Goal: Information Seeking & Learning: Learn about a topic

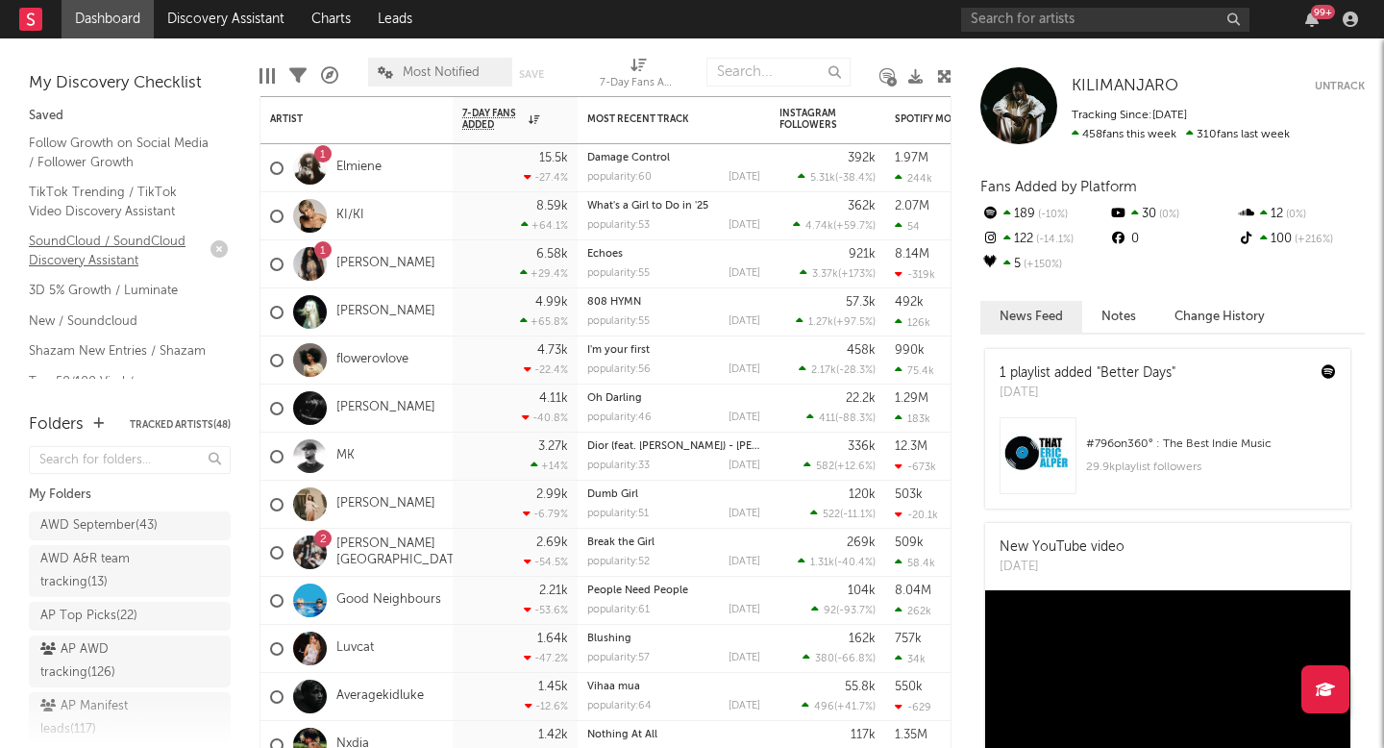
click at [82, 242] on link "SoundCloud / SoundCloud Discovery Assistant" at bounding box center [120, 250] width 183 height 39
click at [251, 19] on link "Discovery Assistant" at bounding box center [226, 19] width 144 height 38
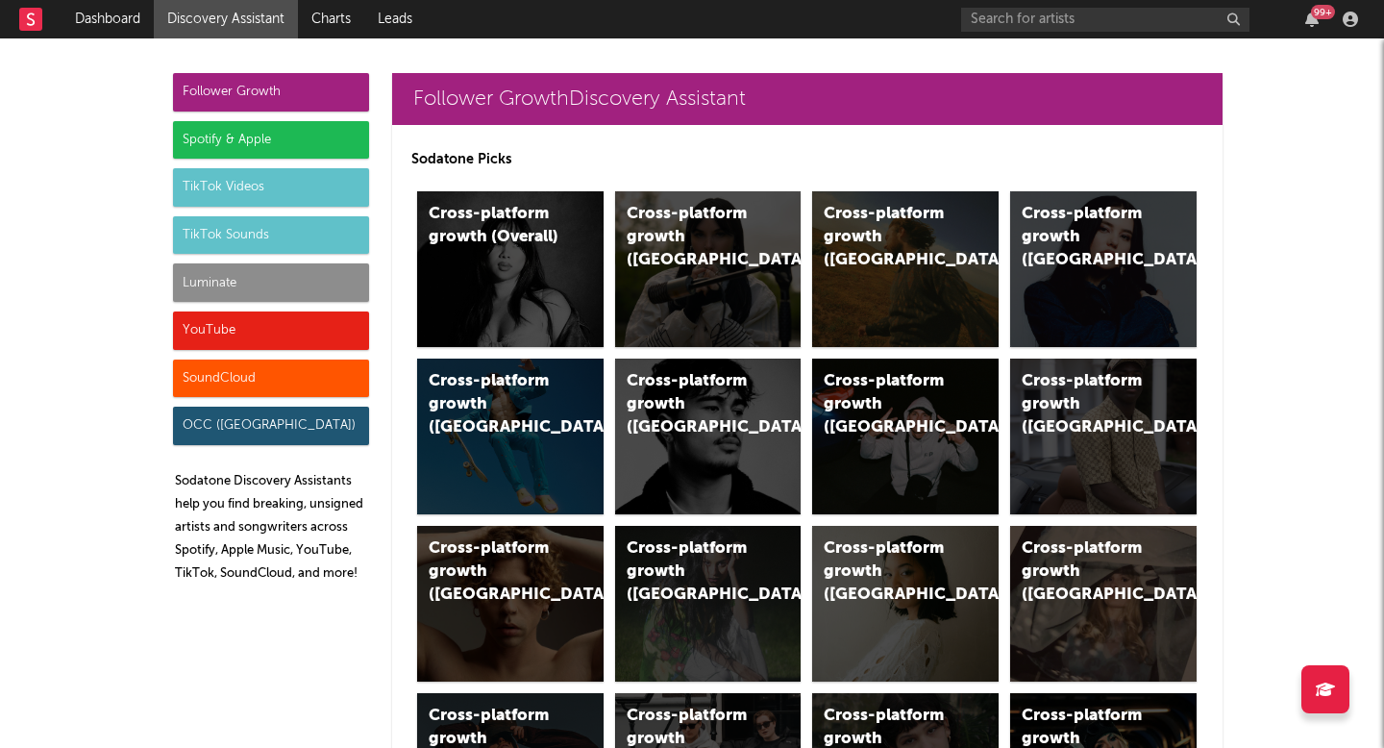
click at [254, 143] on div "Spotify & Apple" at bounding box center [271, 140] width 196 height 38
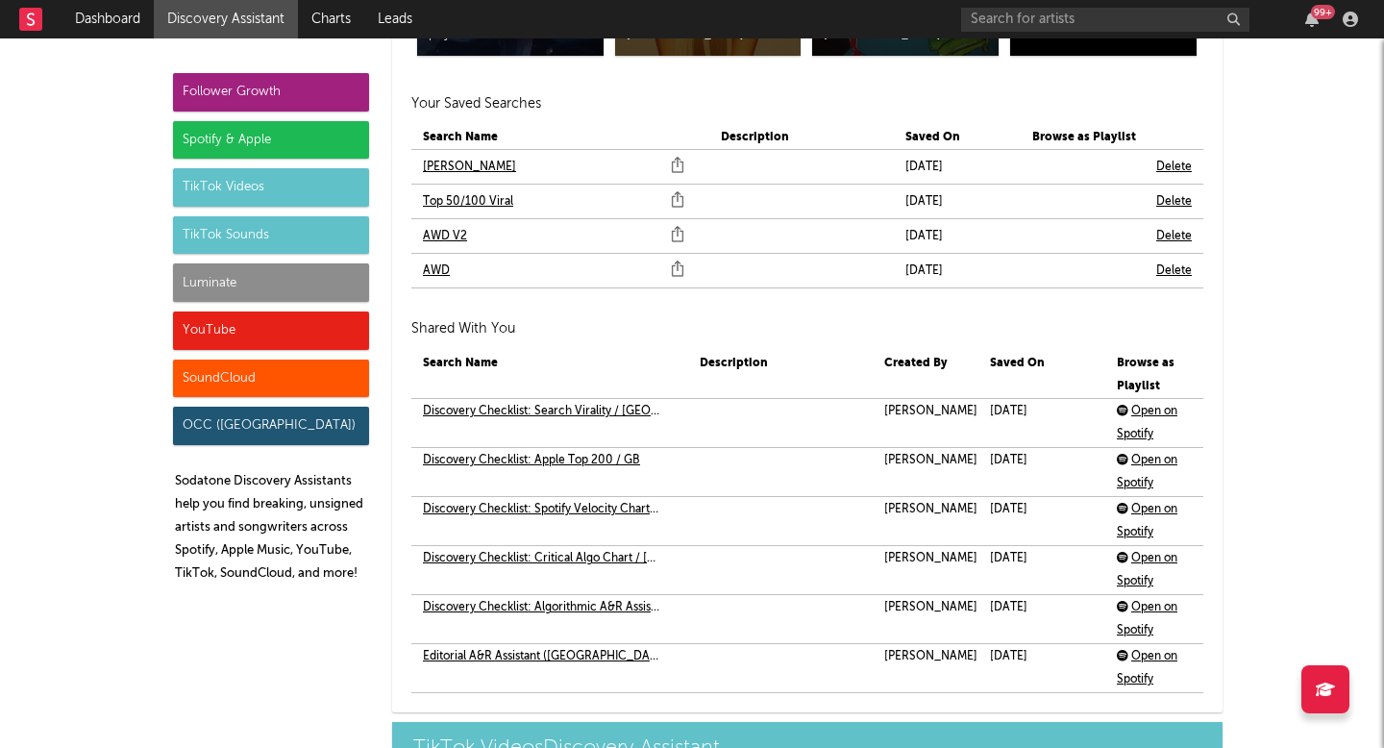
scroll to position [4167, 0]
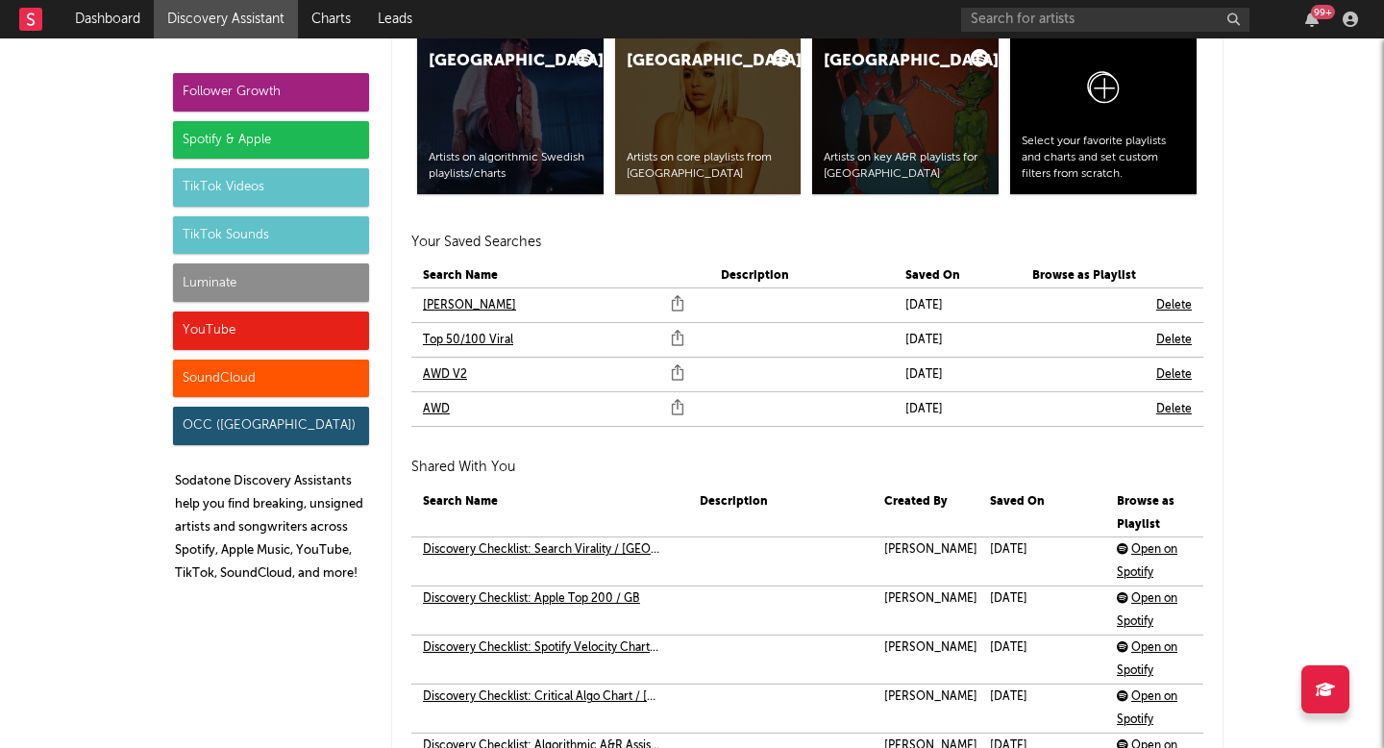
click at [446, 379] on link "AWD V2" at bounding box center [445, 374] width 44 height 23
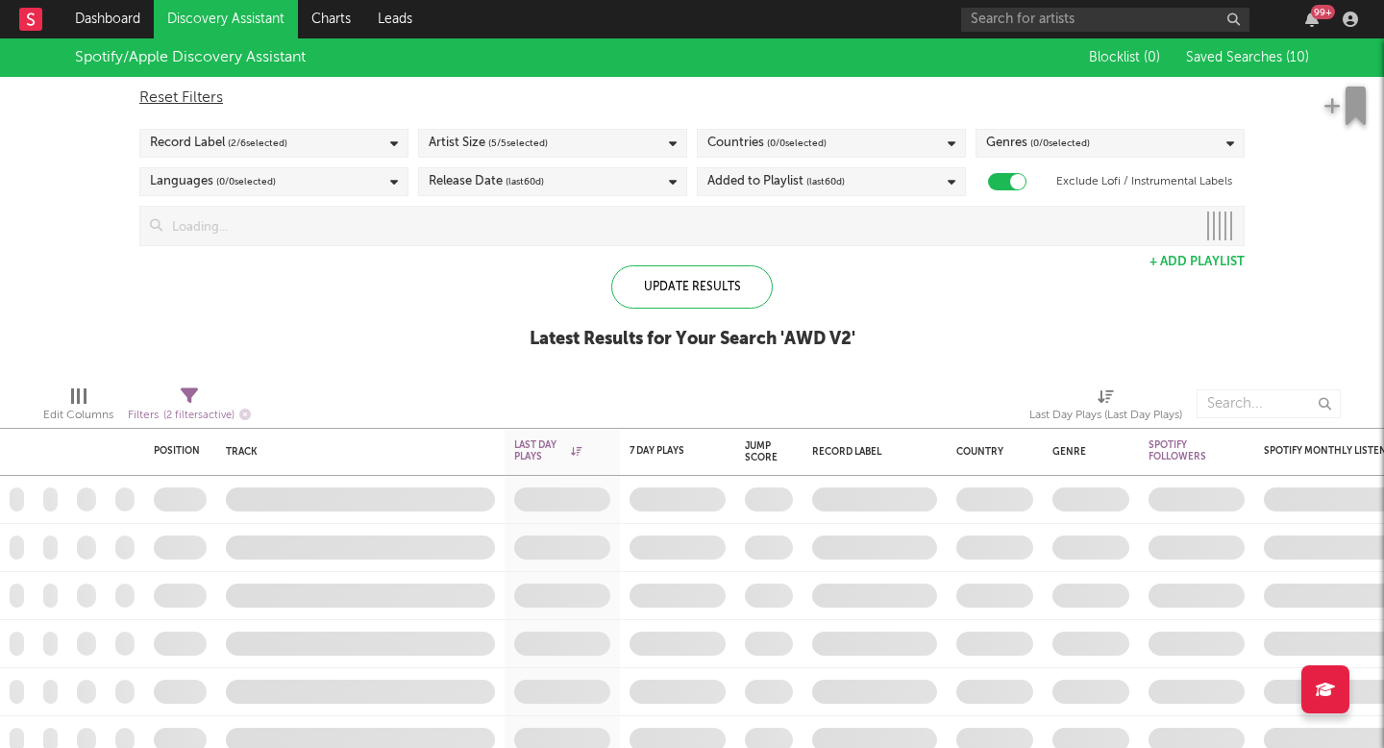
checkbox input "true"
click at [604, 452] on icon "button" at bounding box center [601, 451] width 10 height 10
select select "max"
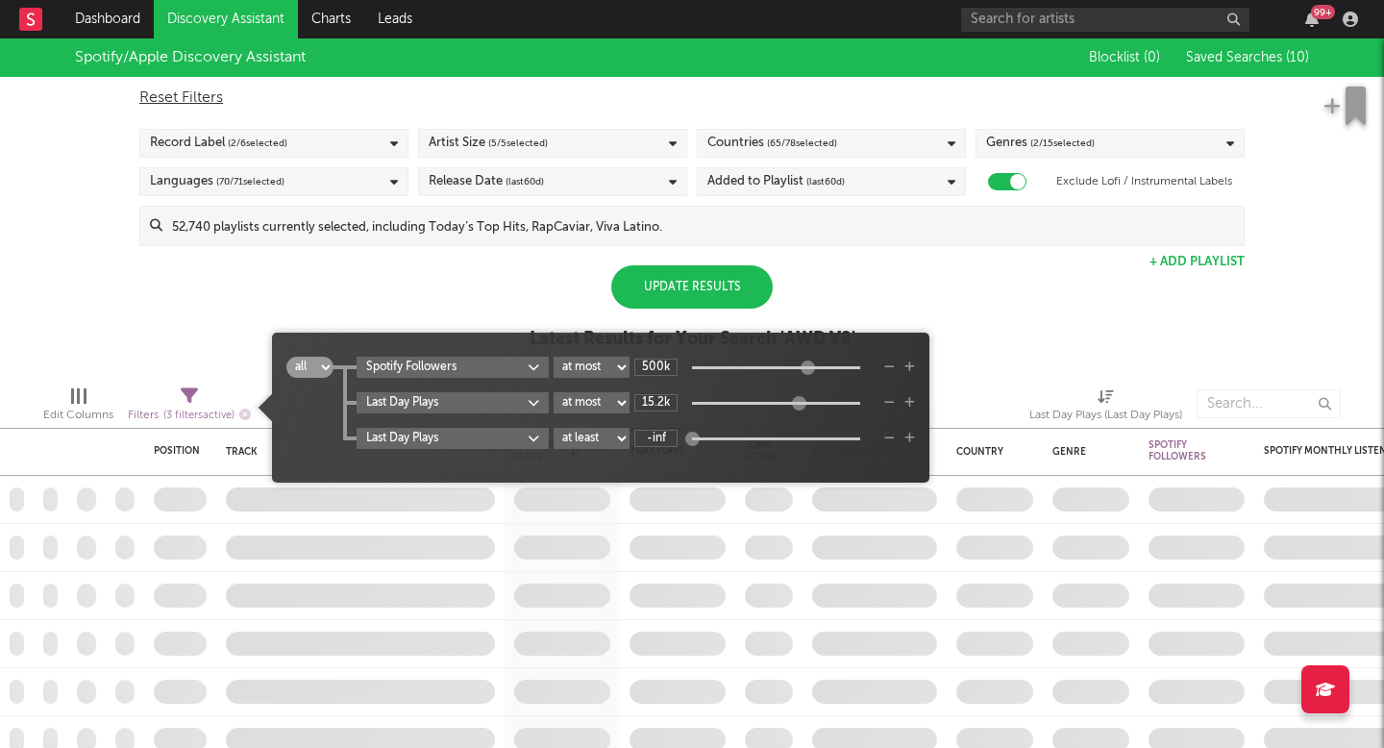
click at [669, 353] on span "all any Spotify Followers at least at most between 500k Last Day Plays at least…" at bounding box center [600, 407] width 657 height 131
click at [659, 365] on input "500k" at bounding box center [655, 366] width 43 height 17
click at [651, 392] on div "Last Day Plays at least at most between 15.2k" at bounding box center [636, 402] width 558 height 21
type input "2M"
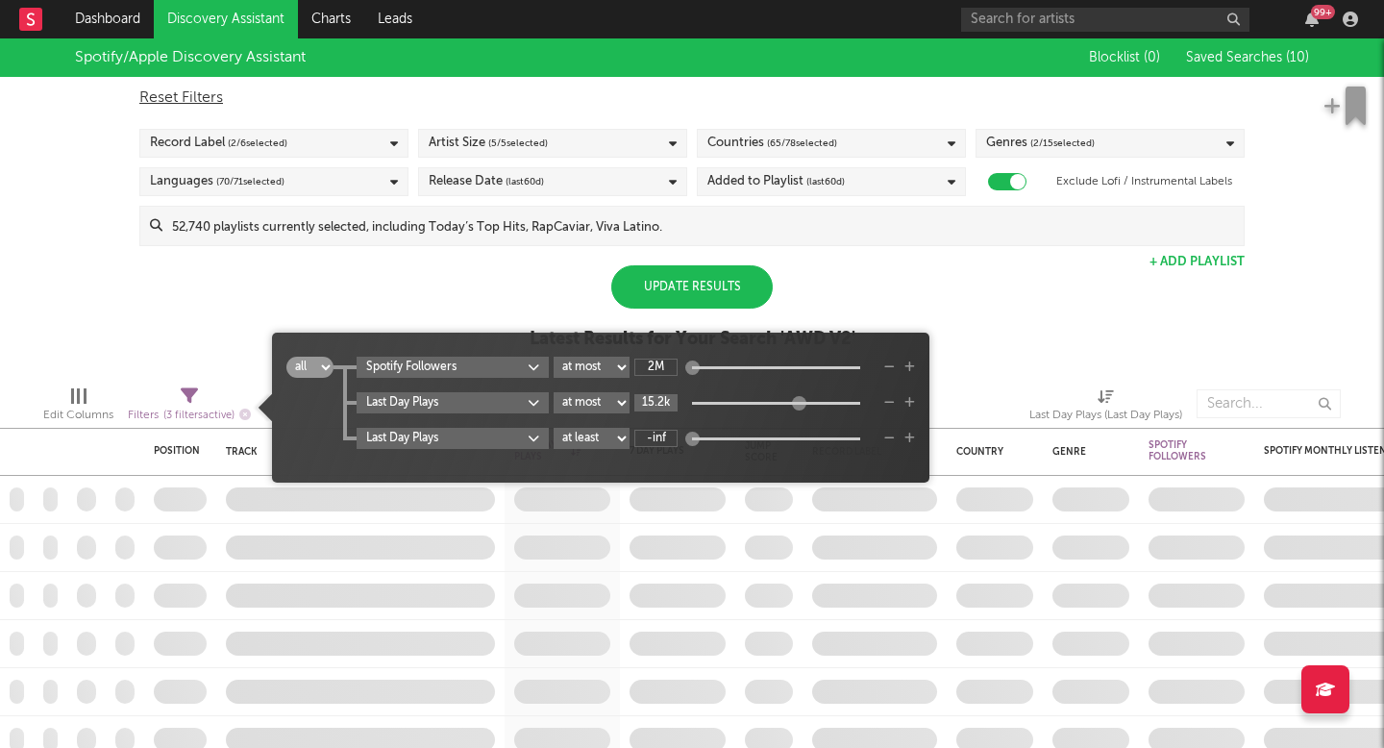
click at [654, 404] on input "15.2k" at bounding box center [655, 402] width 43 height 17
type input "2M"
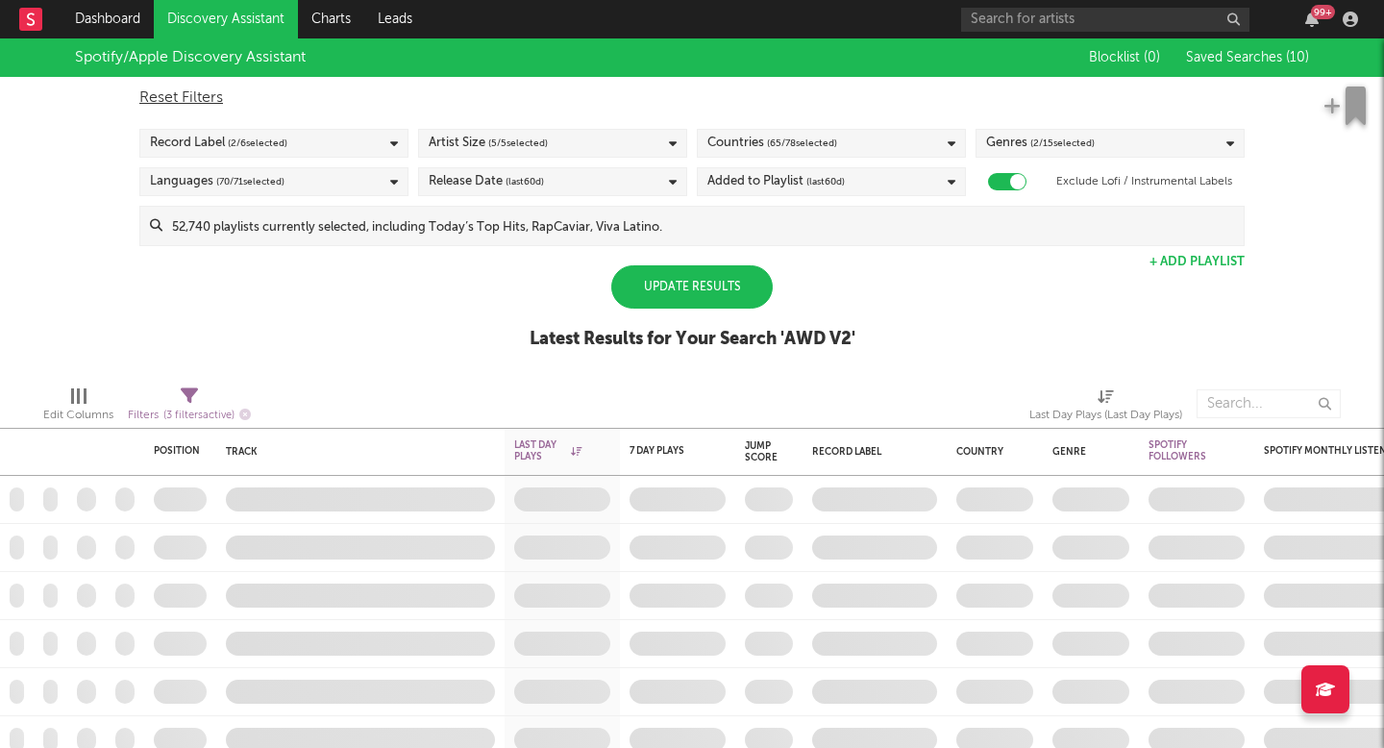
click at [1113, 145] on div "Genres ( 2 / 15 selected)" at bounding box center [1110, 143] width 269 height 29
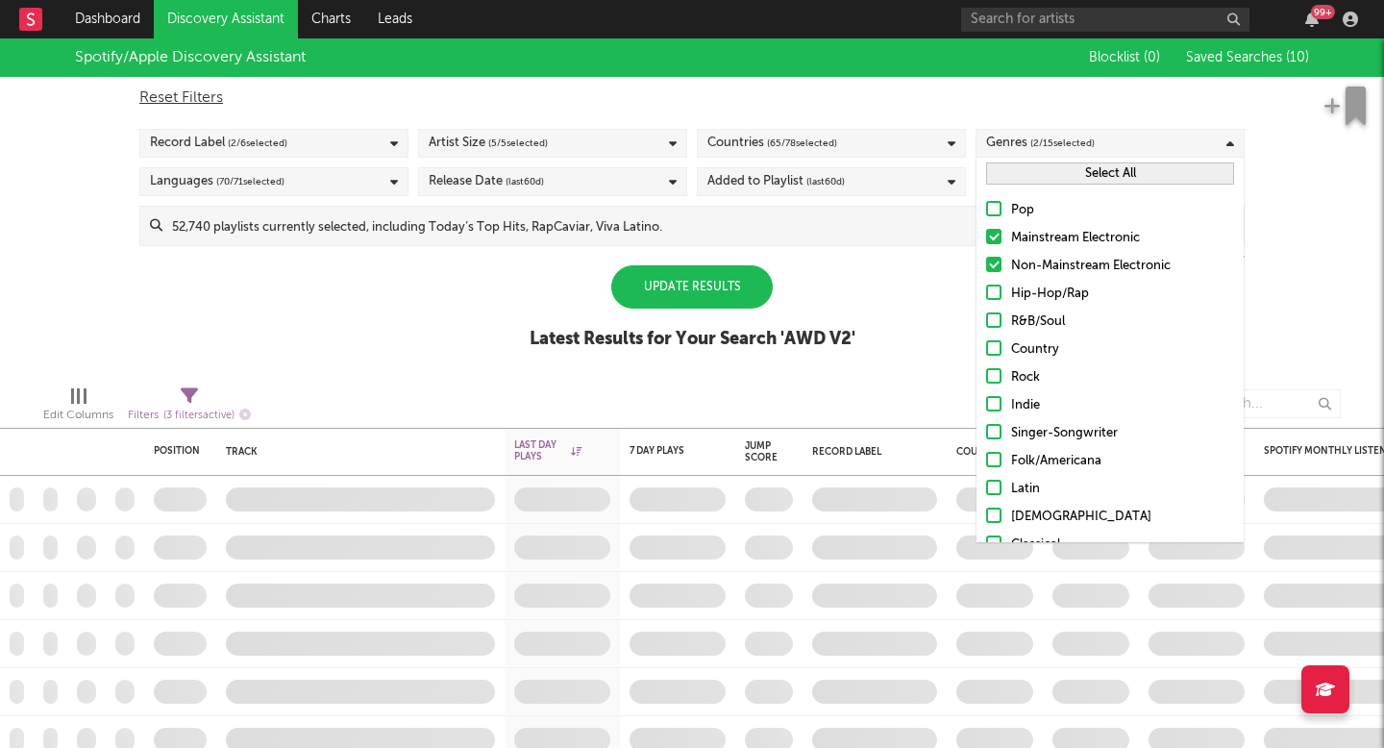
click at [1072, 175] on button "Select All" at bounding box center [1110, 173] width 248 height 22
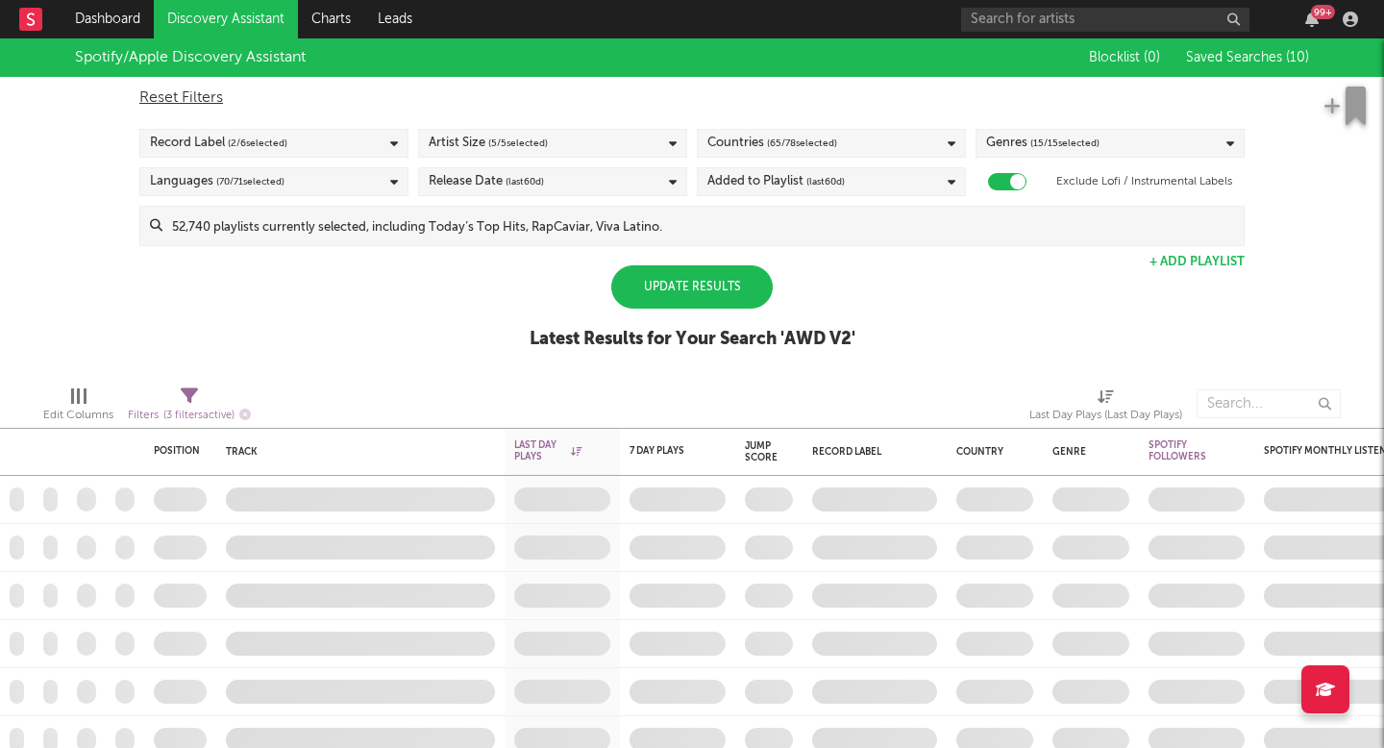
click at [333, 301] on div "Spotify/Apple Discovery Assistant Blocklist ( 0 ) Saved Searches ( 10 ) Reset F…" at bounding box center [692, 204] width 1384 height 332
click at [673, 309] on div "Update Results Latest Results for Your Search ' AWD V2 '" at bounding box center [693, 317] width 326 height 105
click at [673, 297] on div "Update Results" at bounding box center [691, 286] width 161 height 43
click at [522, 182] on span "(last 60 d)" at bounding box center [525, 181] width 38 height 23
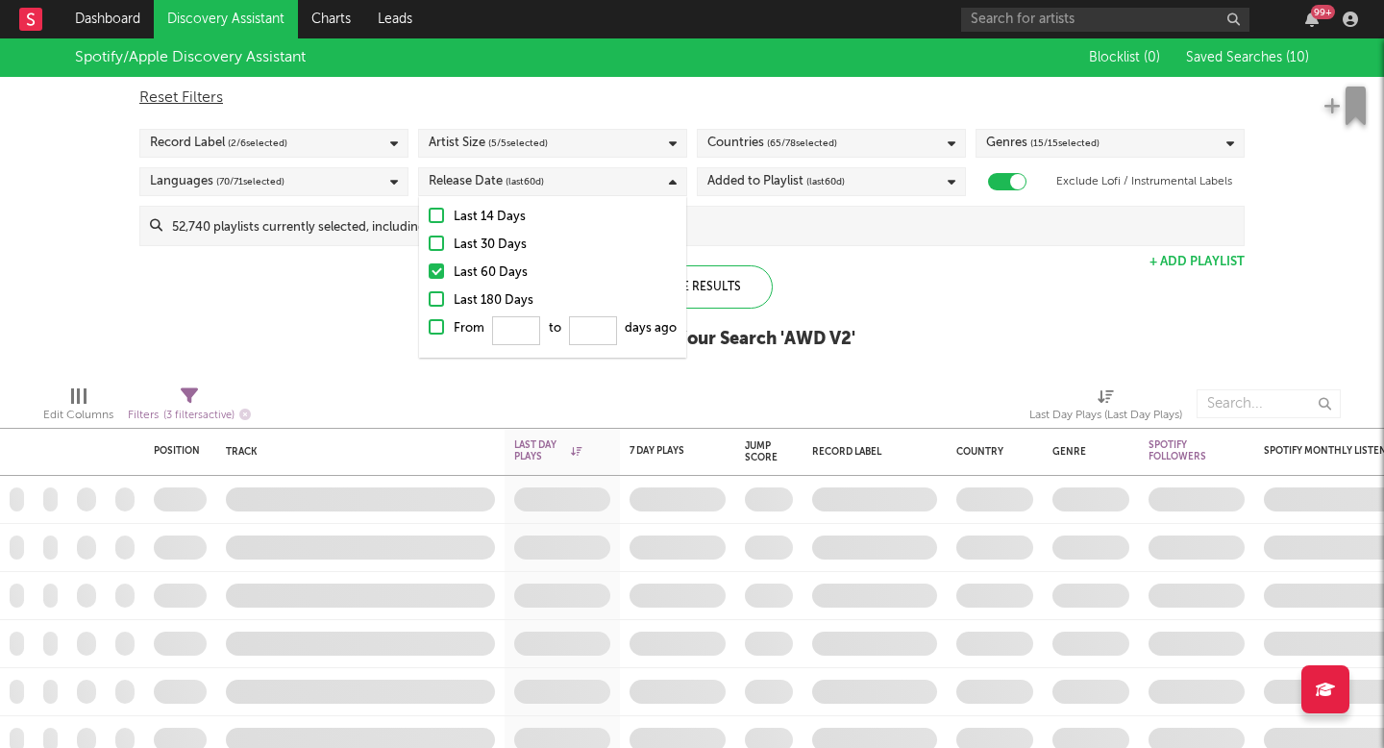
click at [437, 302] on div at bounding box center [436, 298] width 15 height 15
click at [429, 302] on input "Last 180 Days" at bounding box center [429, 300] width 0 height 23
click at [727, 268] on div "Update Results" at bounding box center [691, 286] width 161 height 43
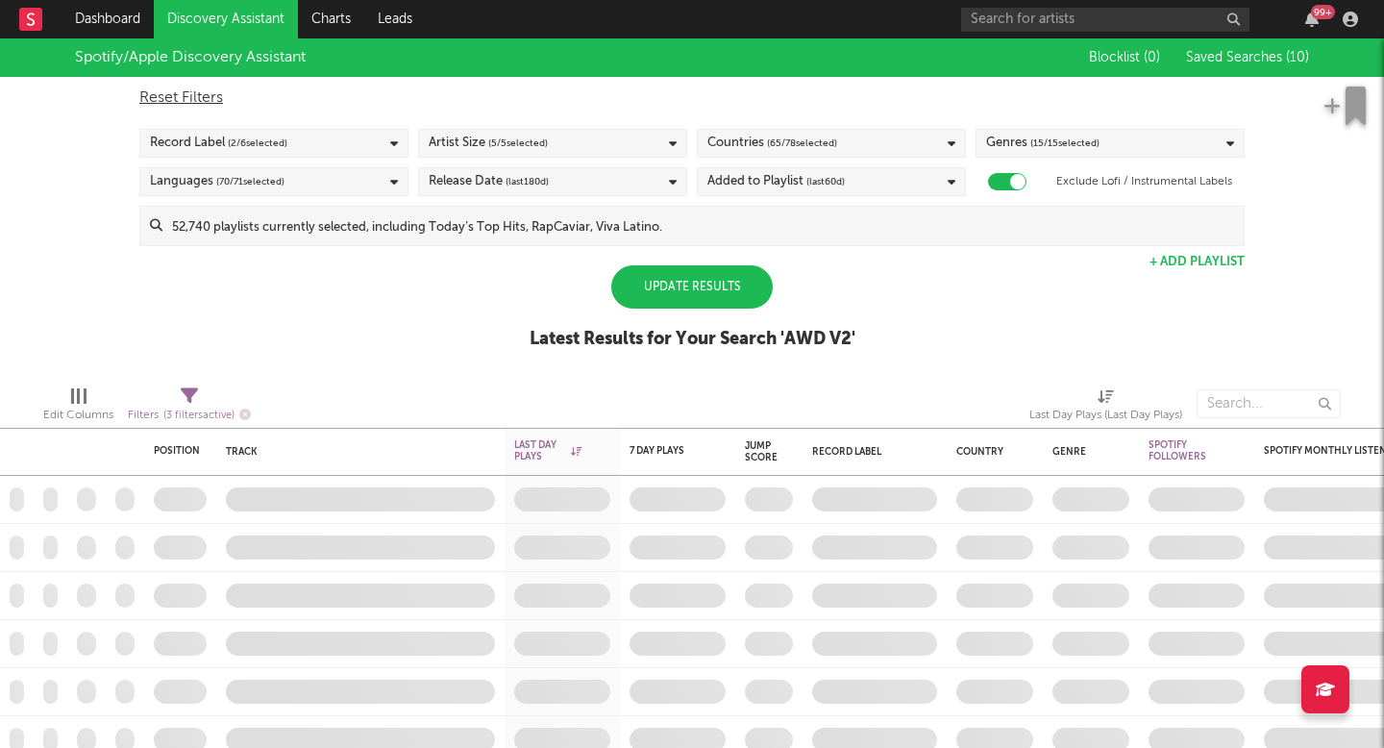
click at [727, 270] on div "Update Results" at bounding box center [691, 286] width 161 height 43
click at [727, 271] on div "Update Results" at bounding box center [691, 286] width 161 height 43
click at [712, 303] on div "Update Results" at bounding box center [691, 286] width 161 height 43
click at [703, 286] on div "Update Results" at bounding box center [691, 286] width 161 height 43
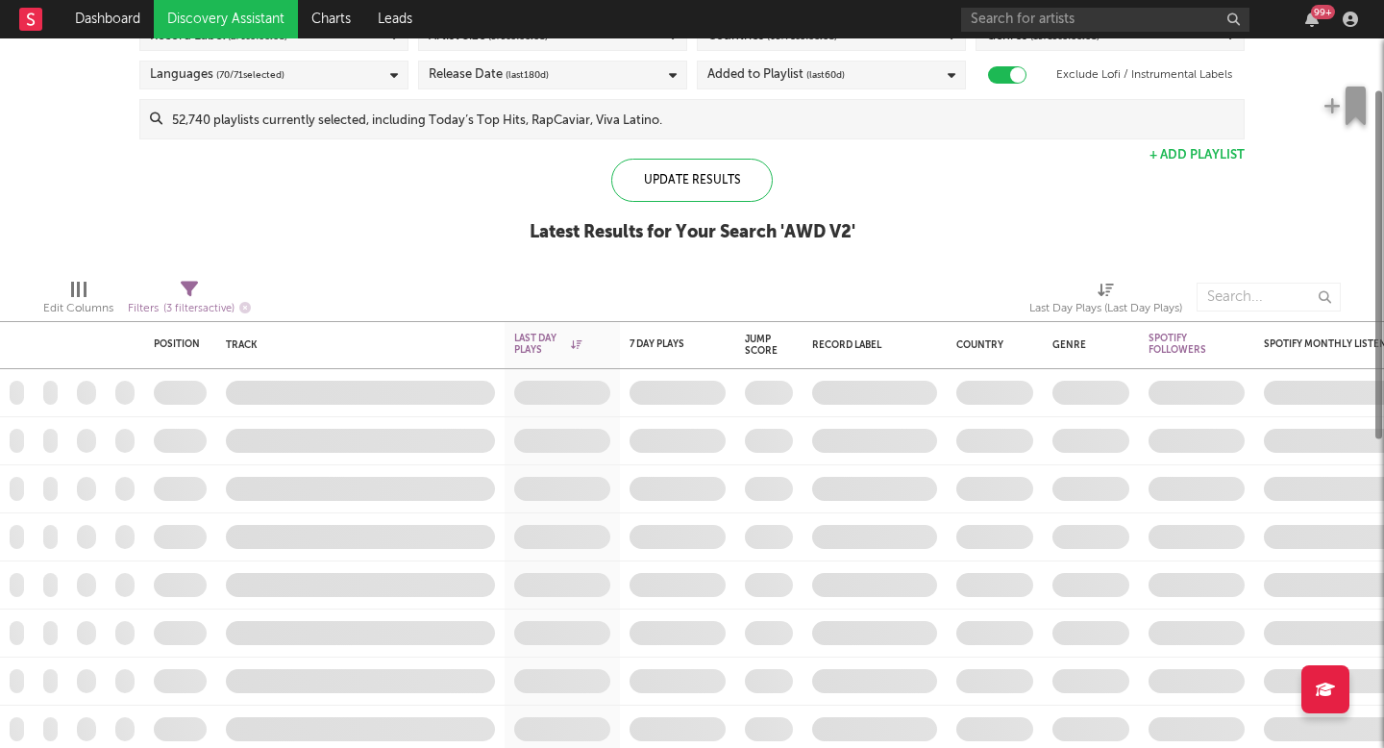
click at [470, 335] on div "Track" at bounding box center [360, 345] width 269 height 40
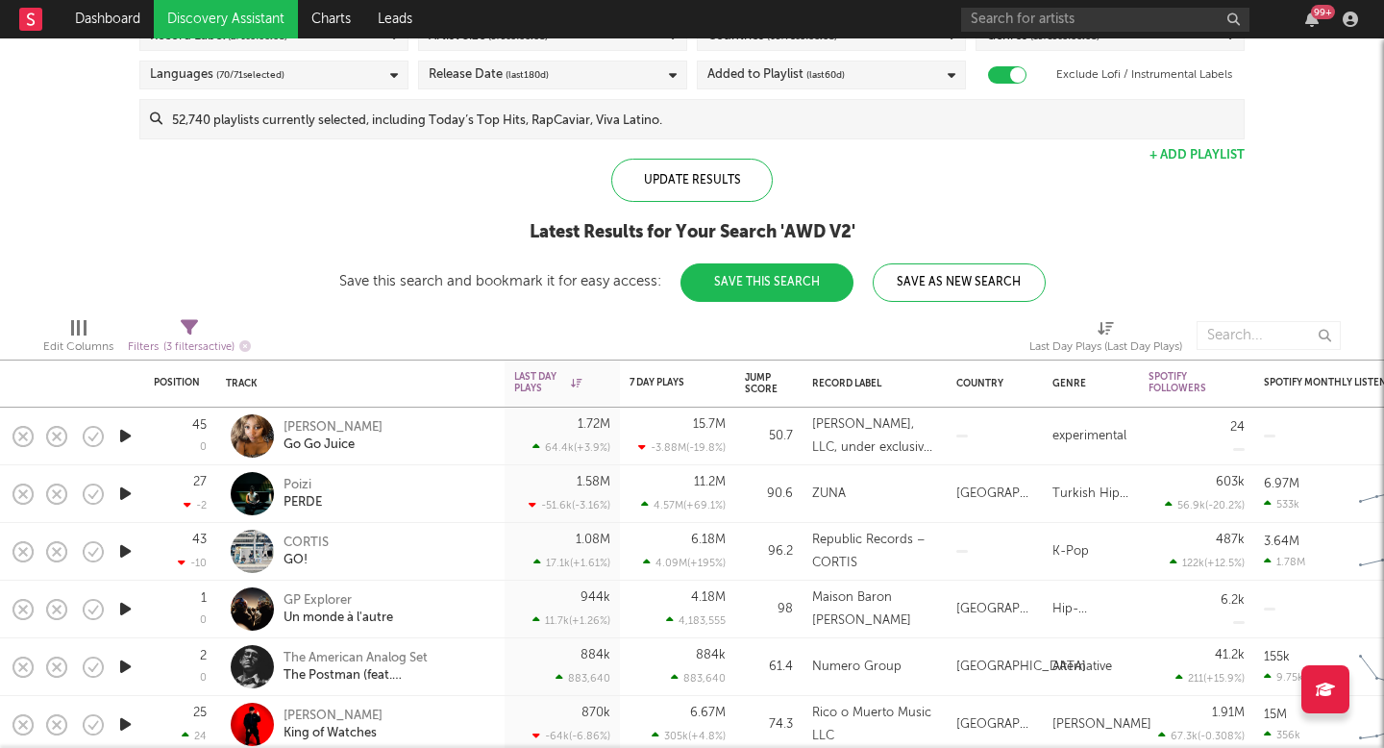
click at [423, 420] on div "[PERSON_NAME] Go Go Juice" at bounding box center [387, 436] width 207 height 35
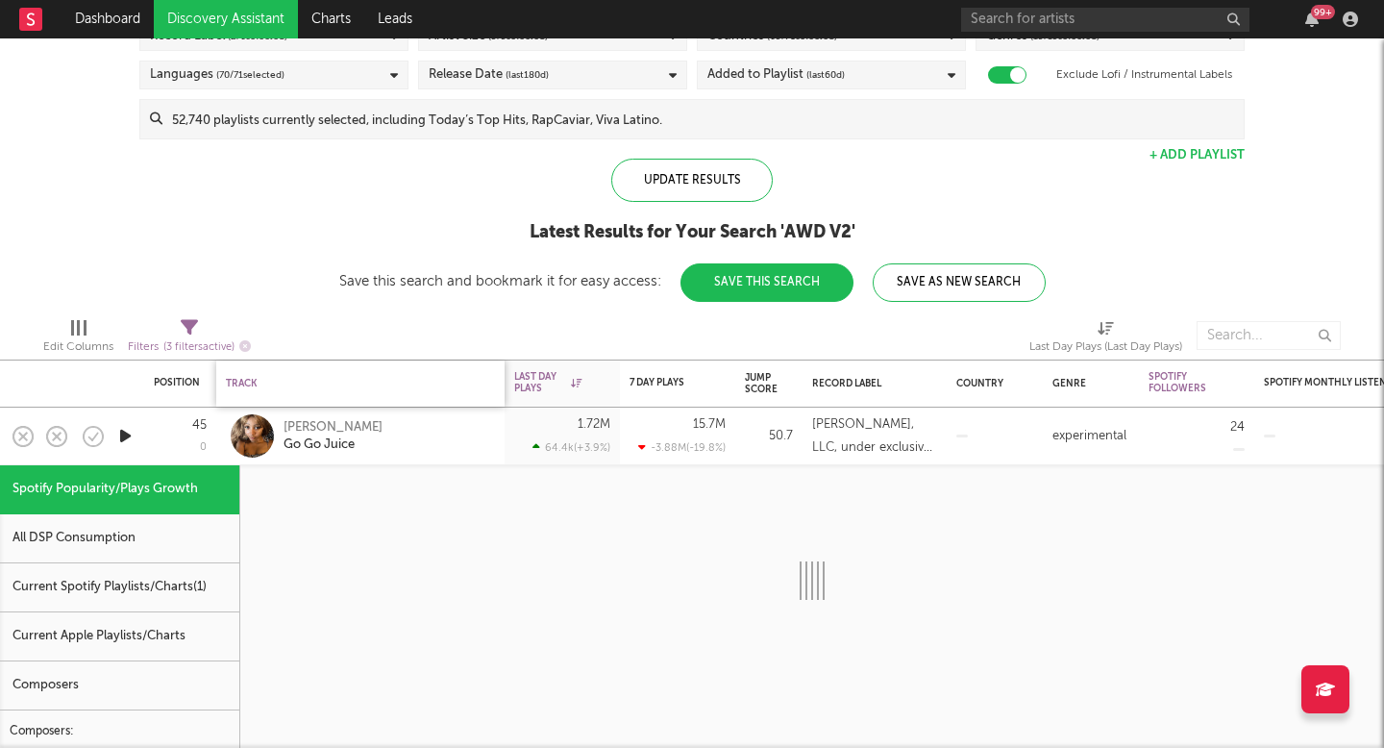
select select "1w"
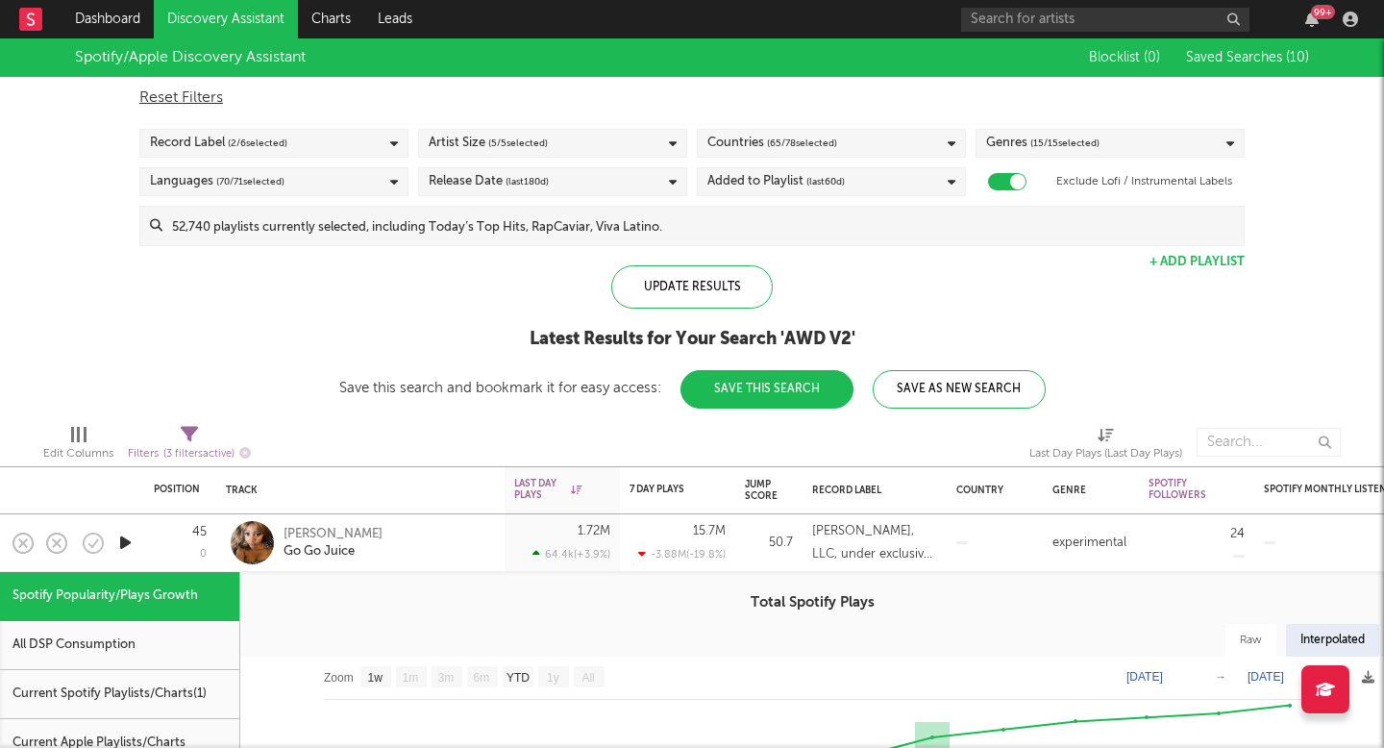
click at [277, 144] on span "( 2 / 6 selected)" at bounding box center [258, 143] width 60 height 23
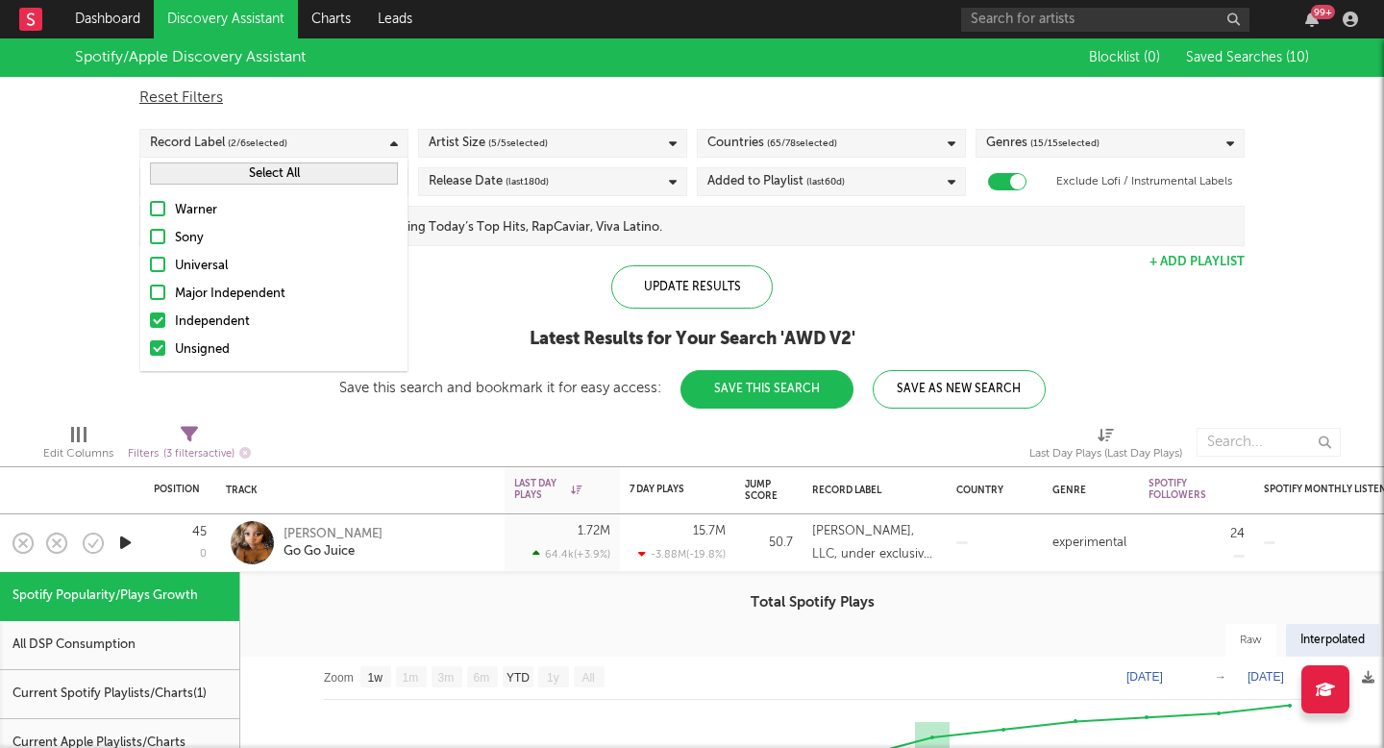
click at [0, 340] on div "Spotify/Apple Discovery Assistant Blocklist ( 0 ) Saved Searches ( 10 ) Reset F…" at bounding box center [692, 223] width 1384 height 370
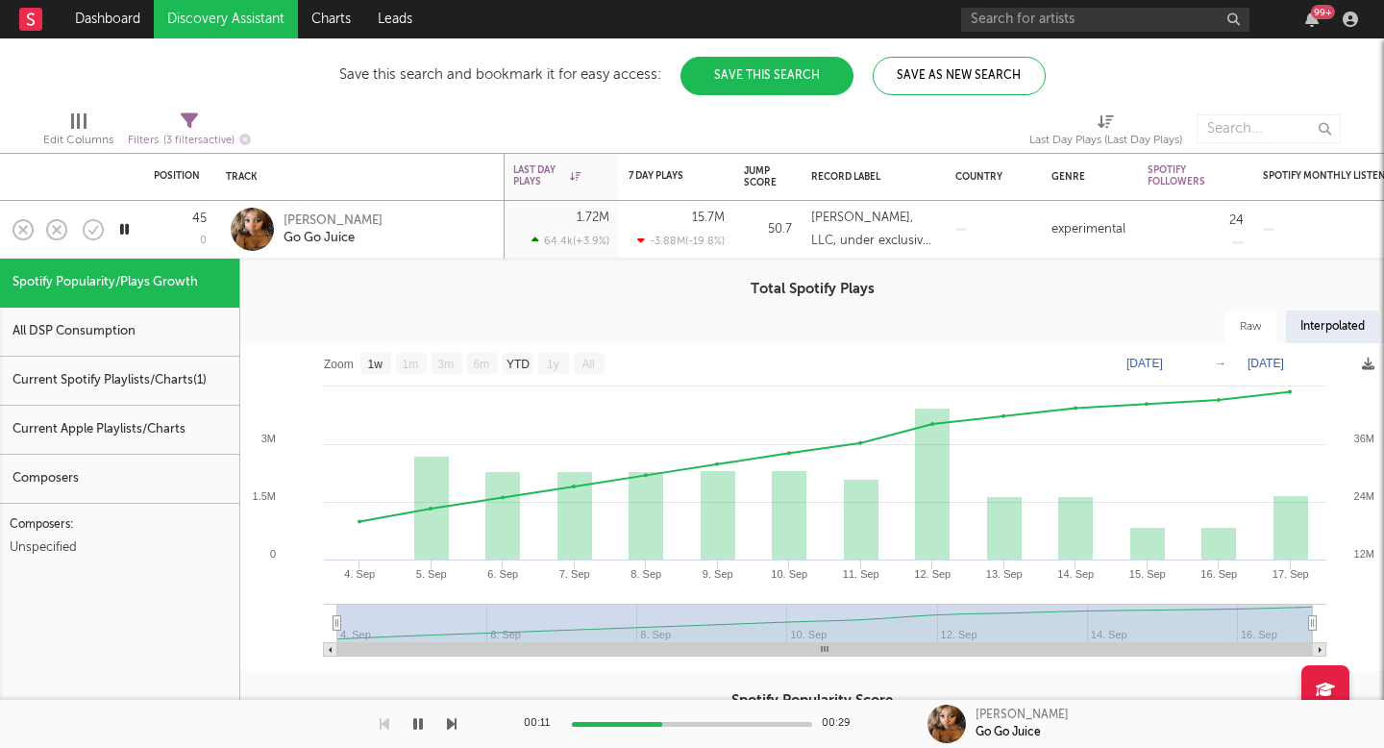
click at [127, 222] on icon "button" at bounding box center [124, 229] width 18 height 24
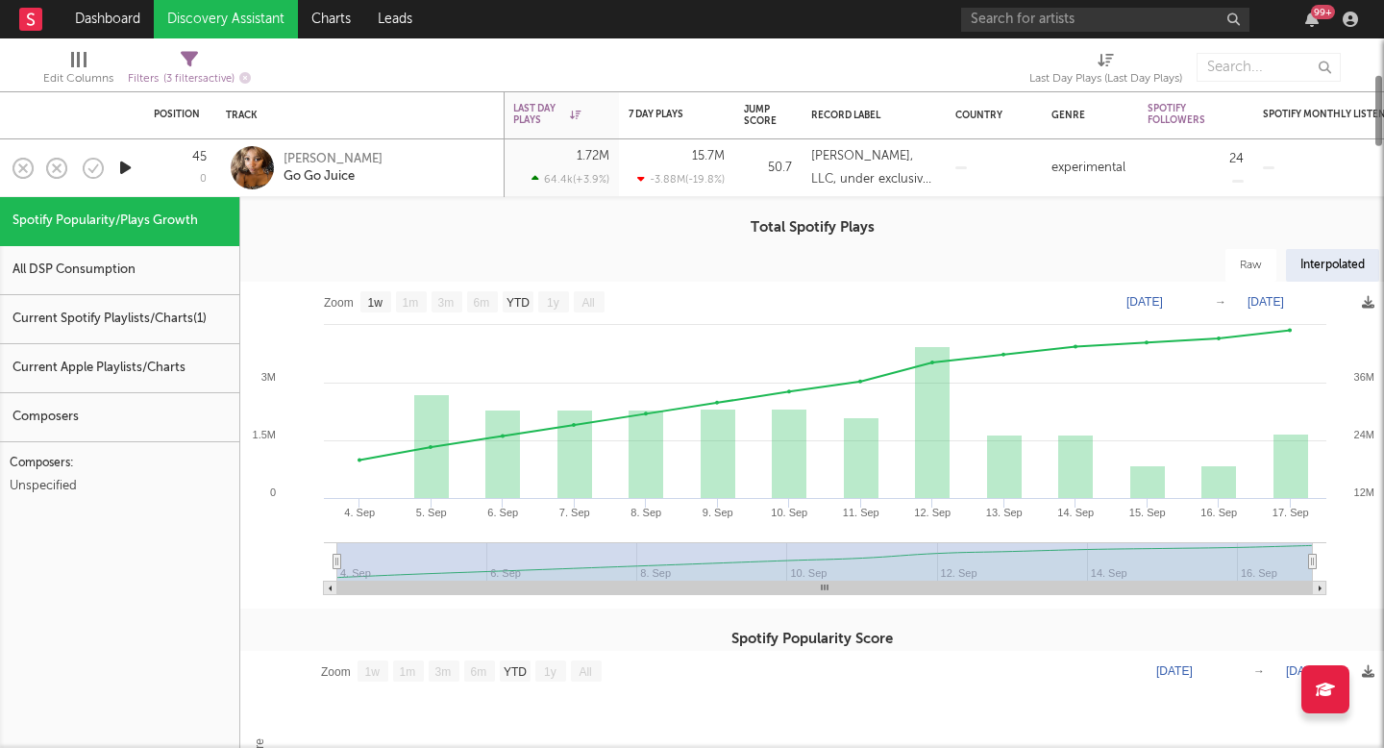
click at [160, 428] on div "Composers" at bounding box center [119, 417] width 239 height 49
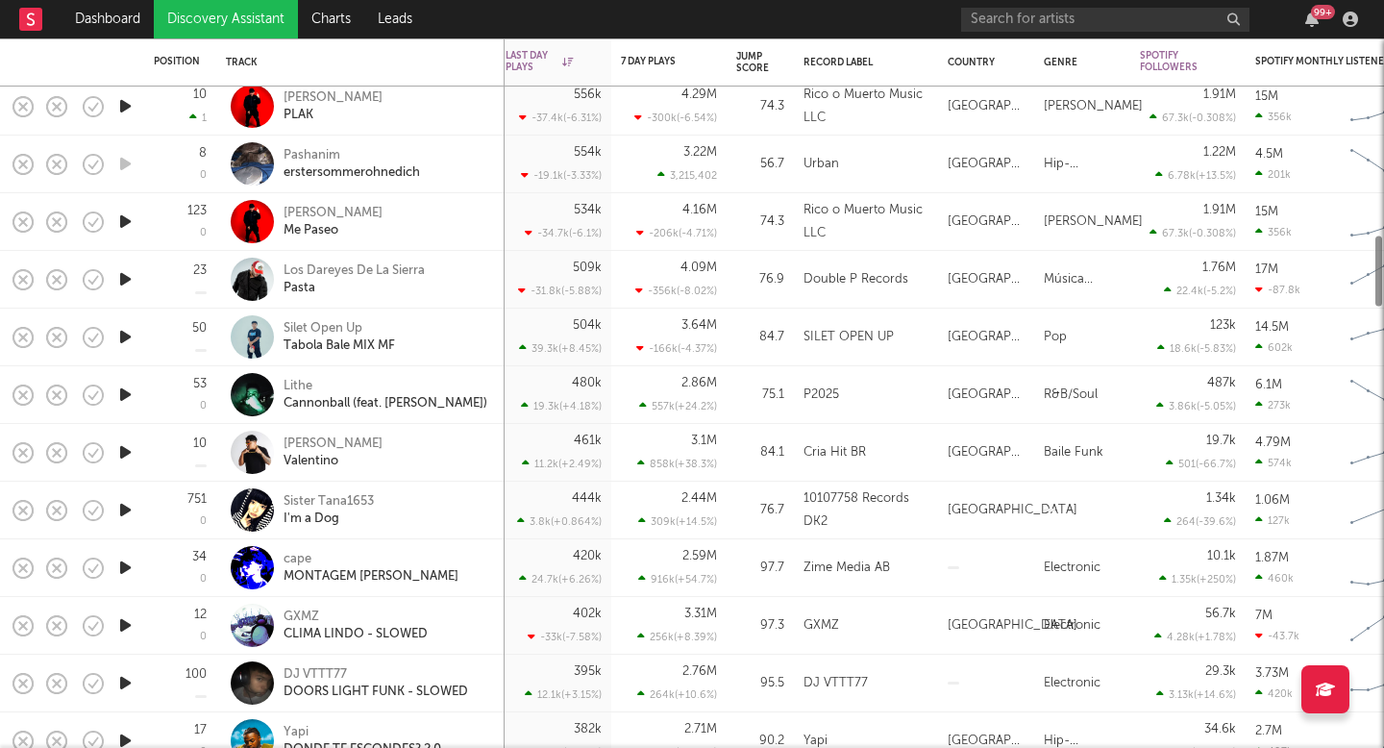
select select "1w"
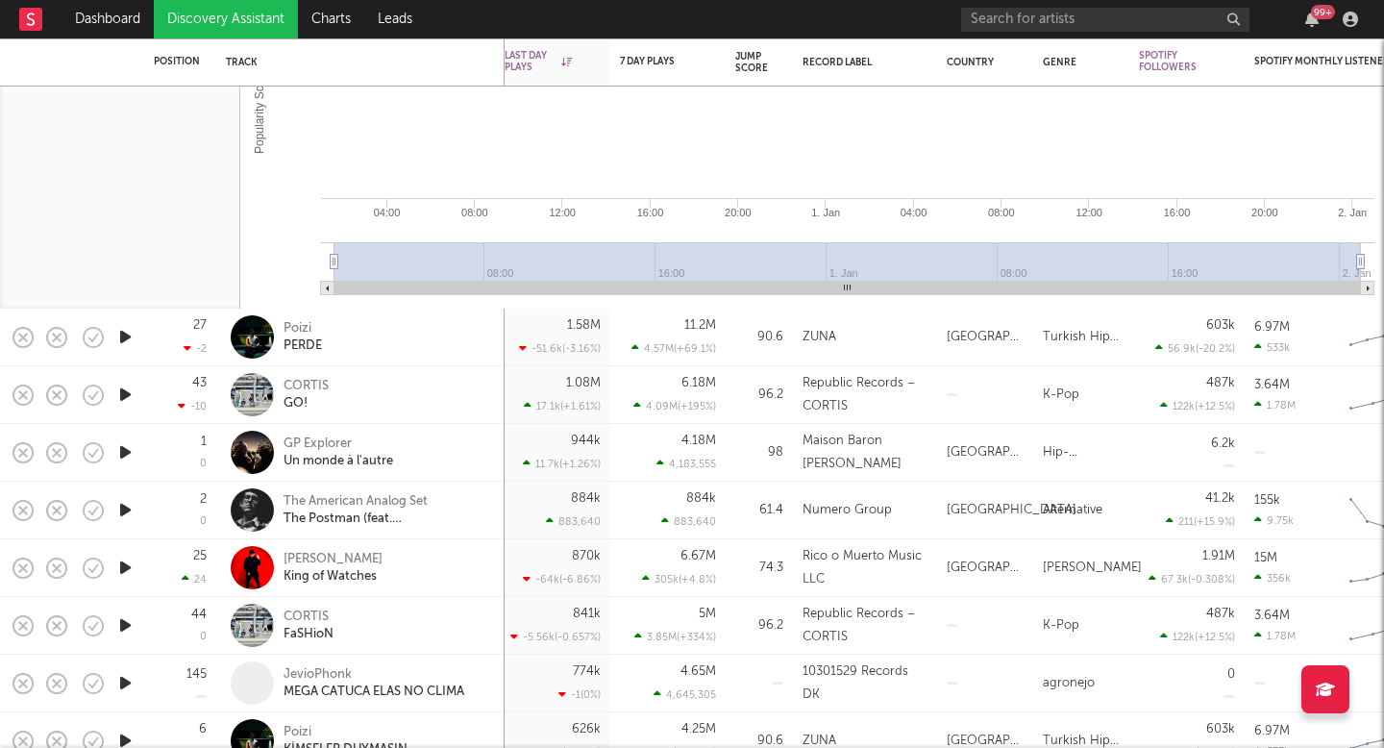
click at [834, 379] on div "Republic Records – CORTIS" at bounding box center [865, 395] width 125 height 46
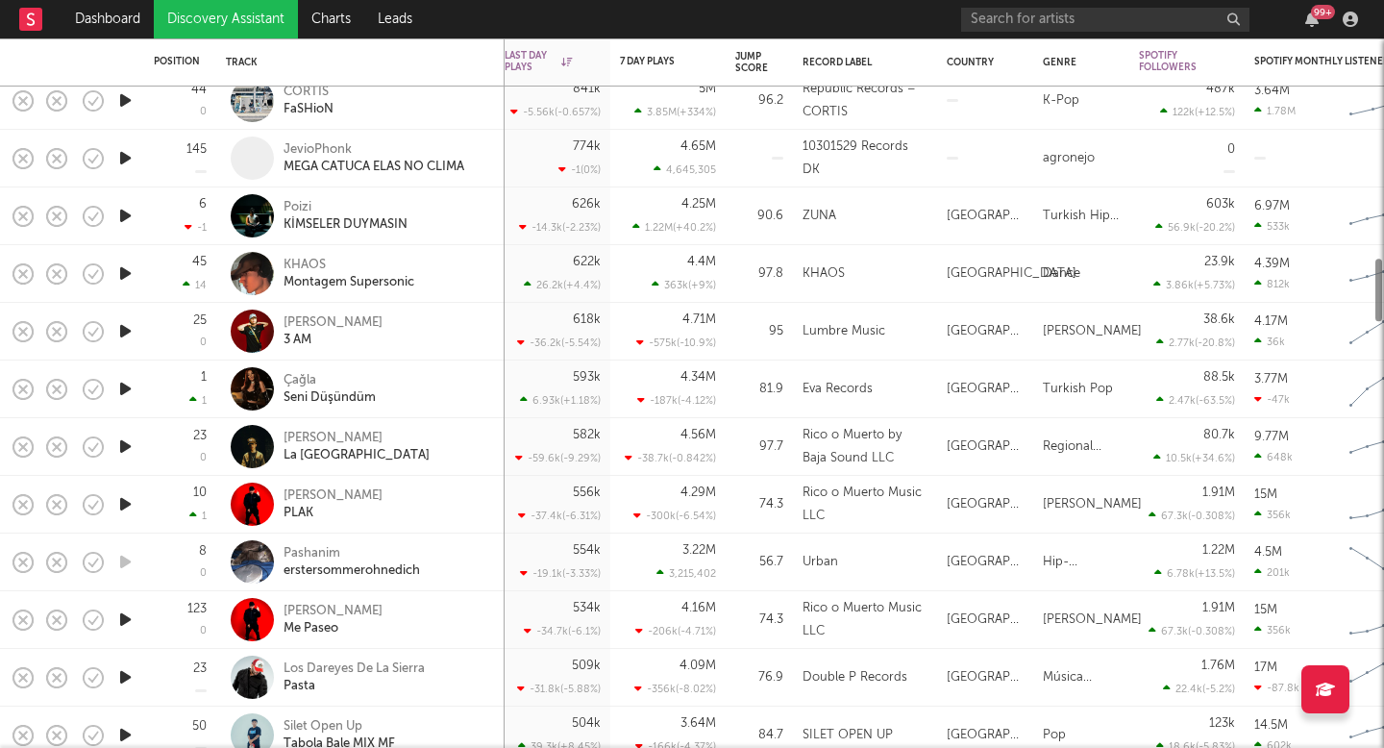
select select "1w"
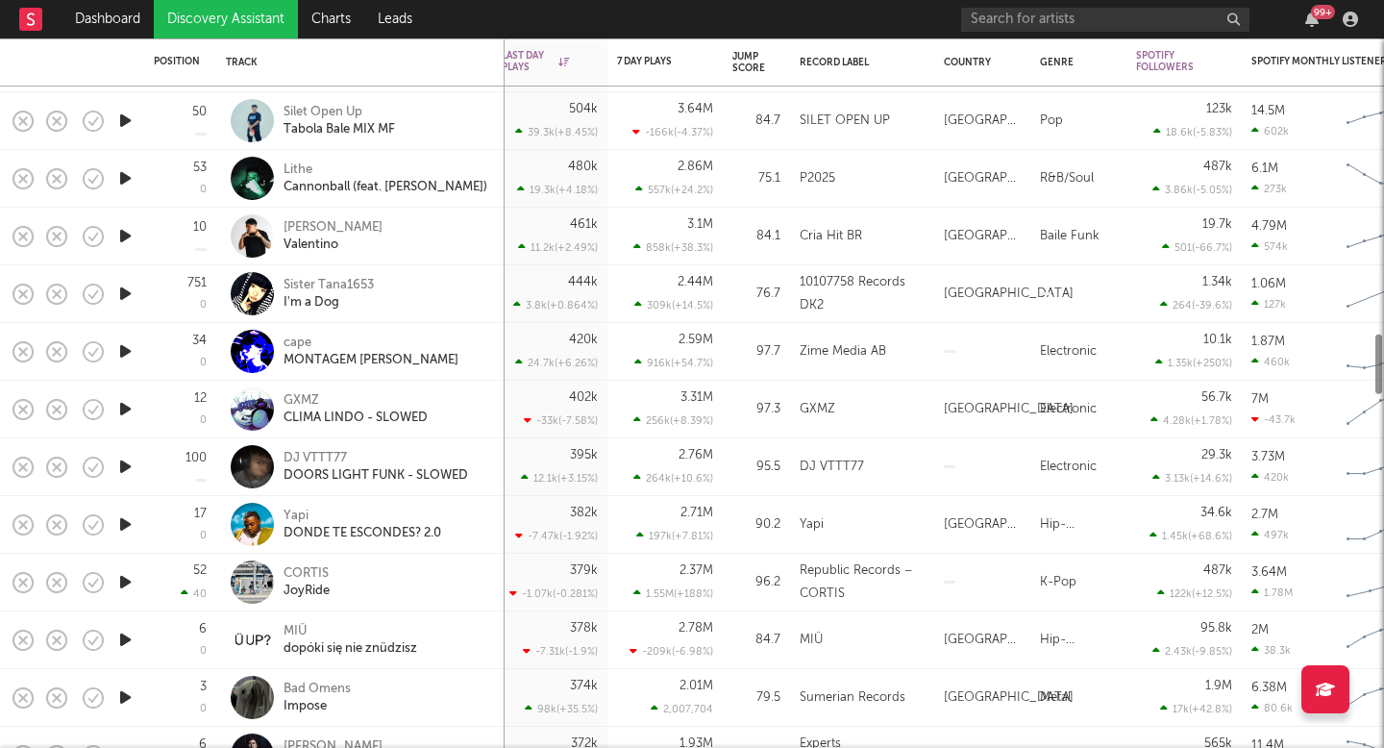
select select "1w"
